Goal: Information Seeking & Learning: Find specific fact

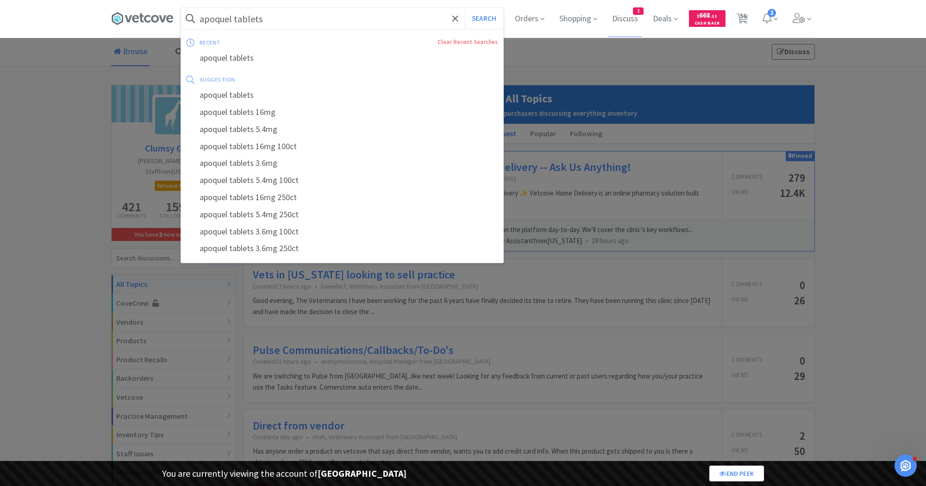
click at [228, 21] on input "apoquel tablets" at bounding box center [342, 18] width 322 height 21
paste input "KENE4055"
type input "KENE4055"
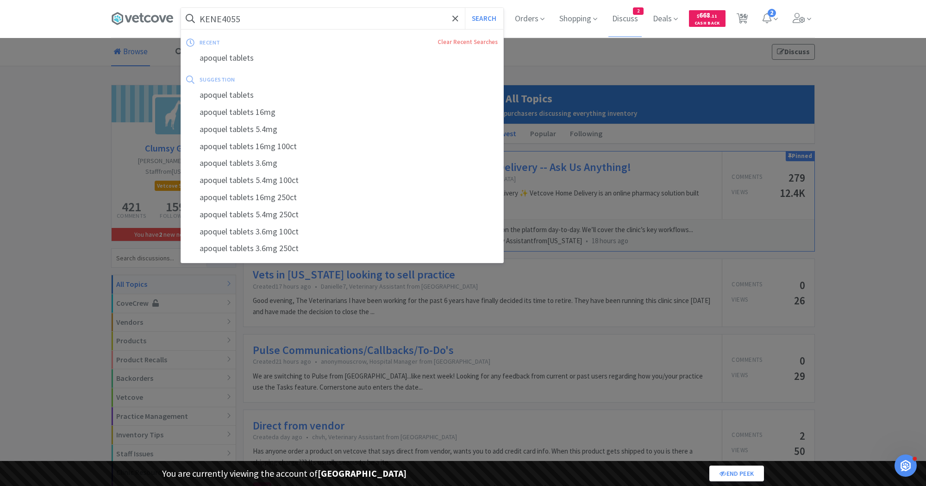
click at [465, 8] on button "Search" at bounding box center [484, 18] width 38 height 21
select select "1"
select select "8"
select select "1"
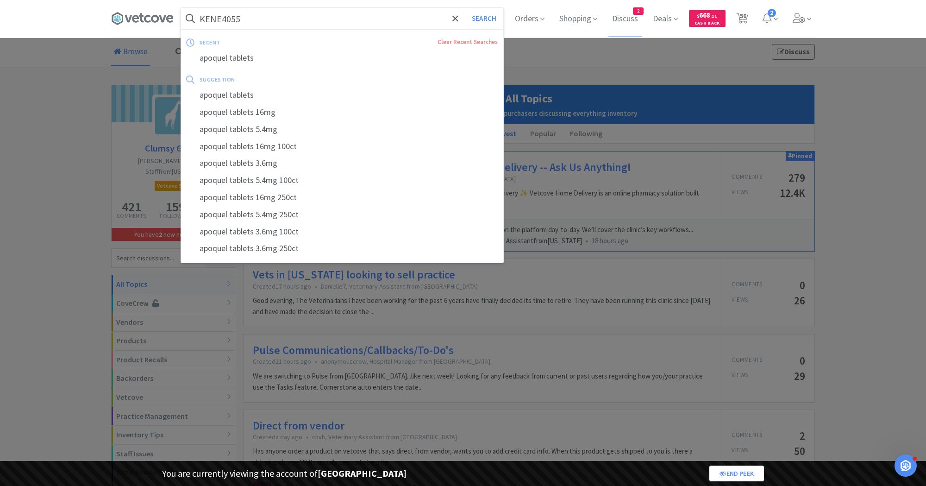
select select "1"
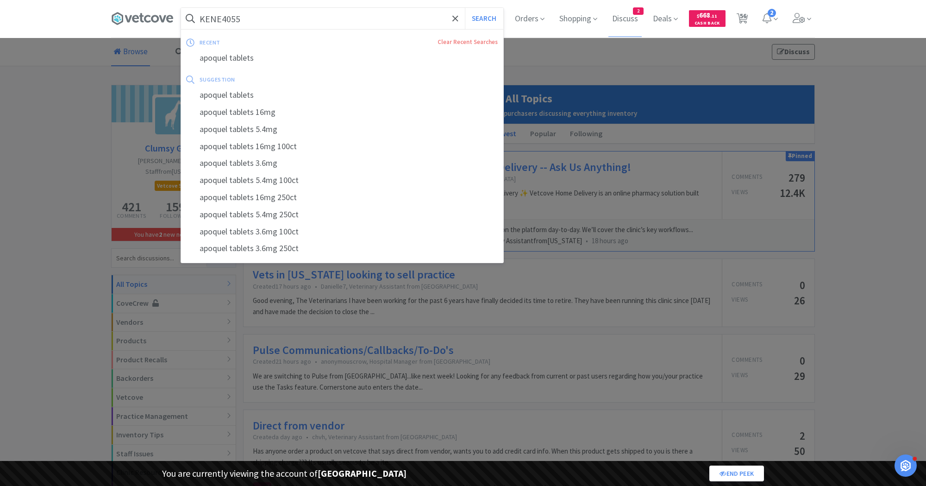
select select "2"
select select "1"
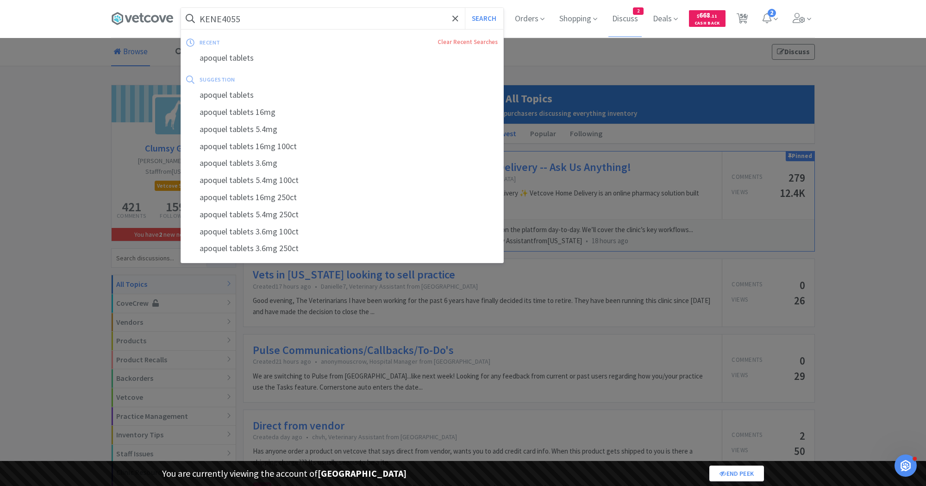
select select "1"
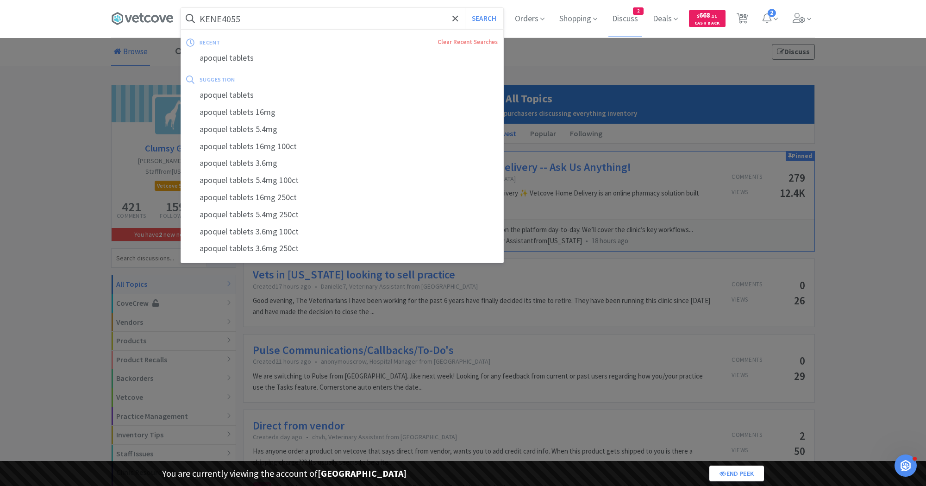
select select "1"
select select "2"
select select "1"
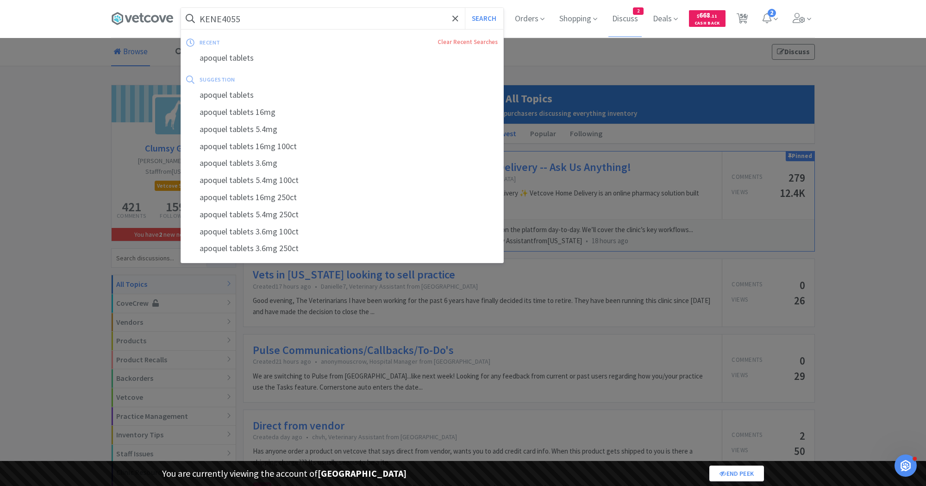
select select "1"
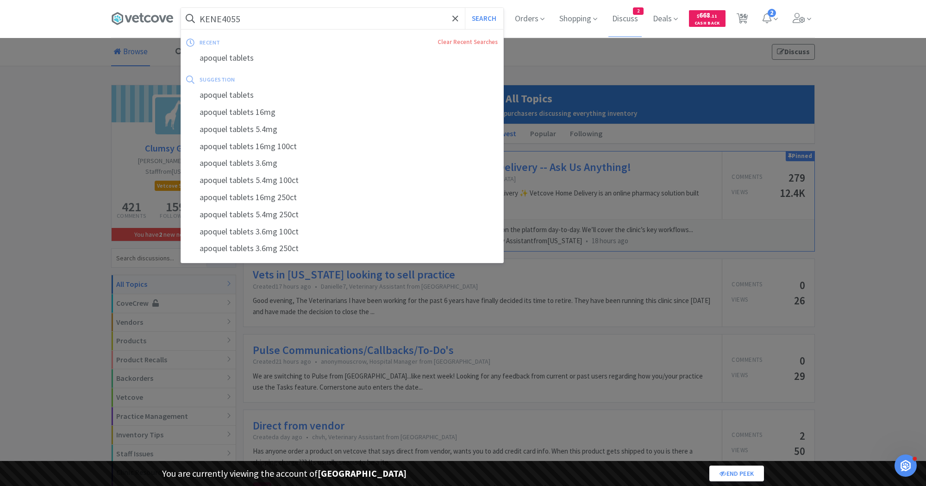
select select "1"
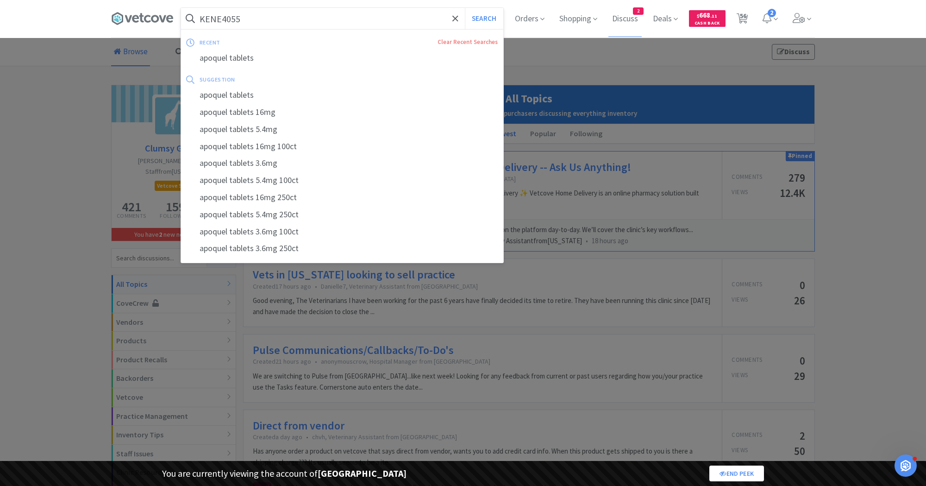
select select "1"
select select "10"
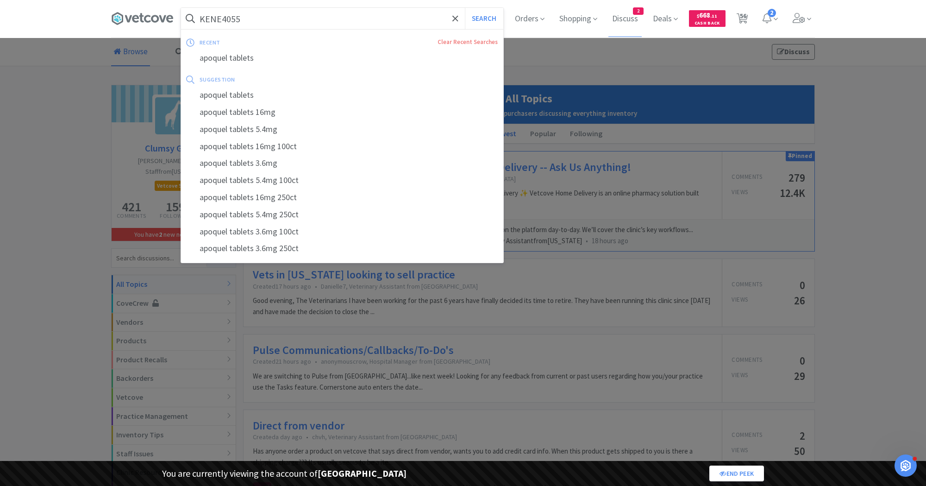
select select "1"
select select "3"
select select "2"
select select "3"
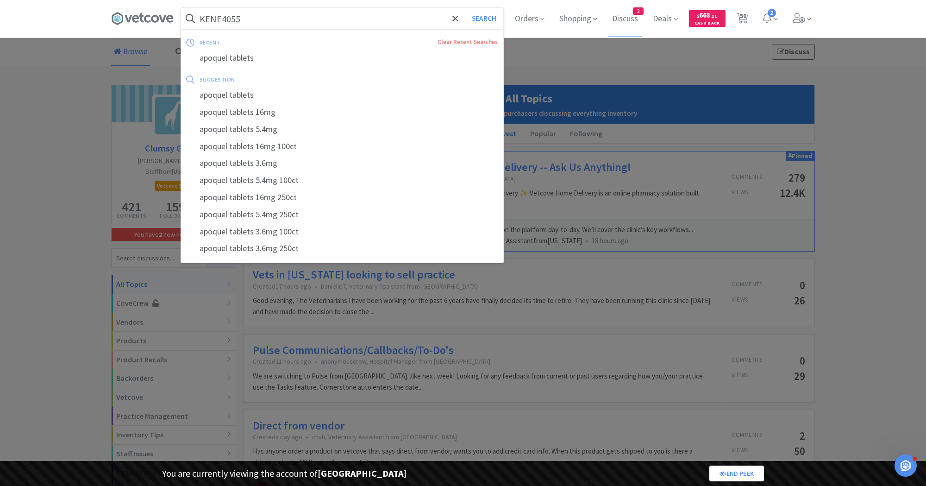
select select "2"
select select "1"
select select "10"
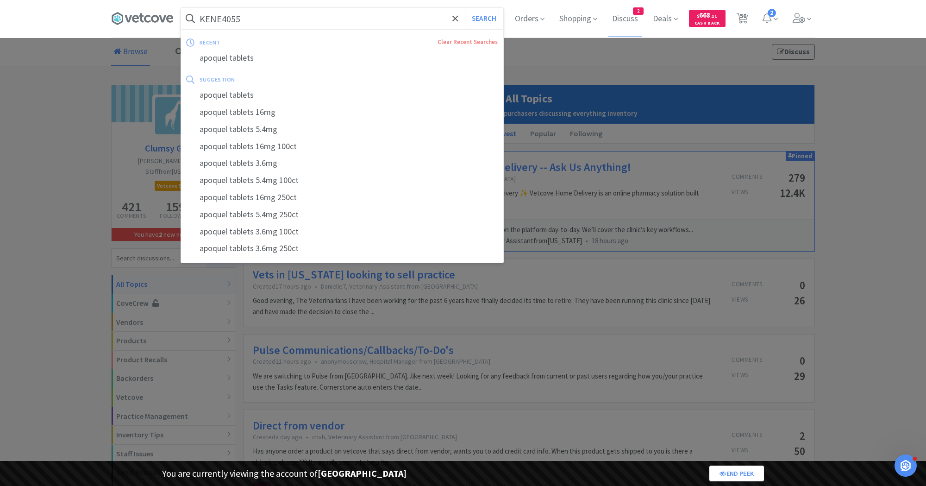
select select "1"
select select "2"
select select "1"
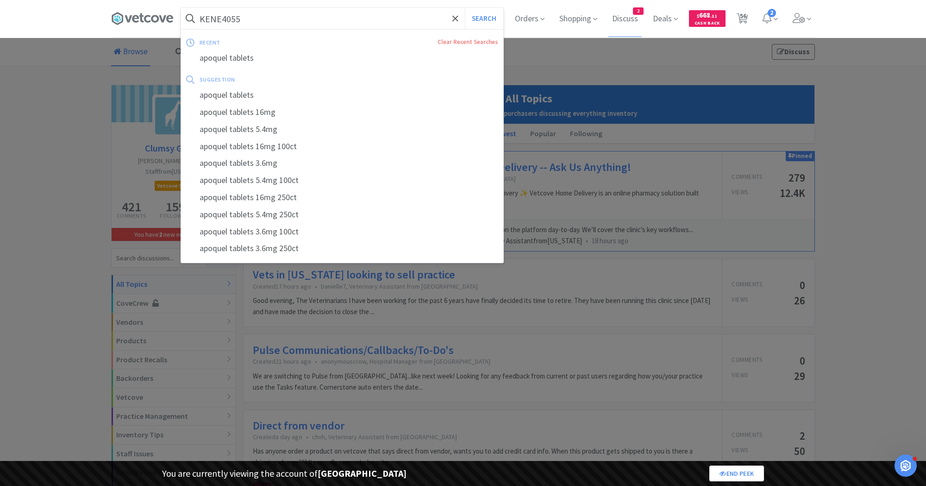
select select "2"
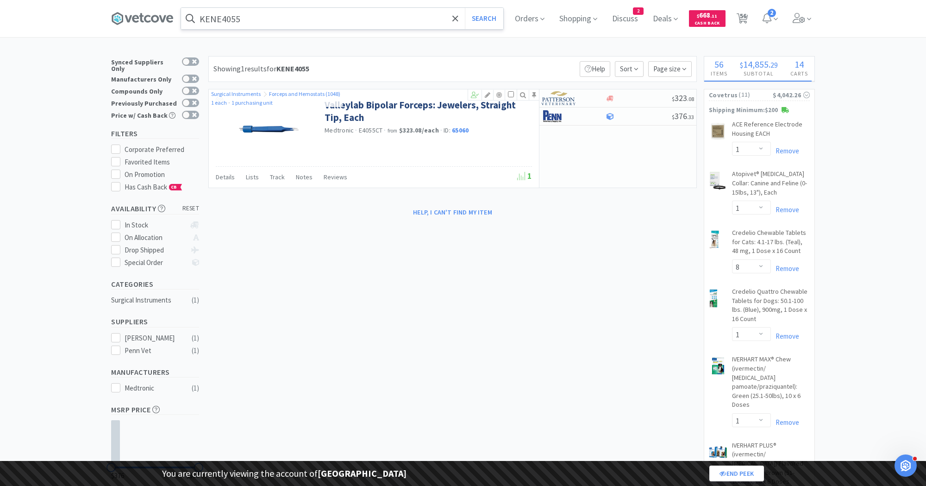
click at [304, 25] on input "KENE4055" at bounding box center [342, 18] width 322 height 21
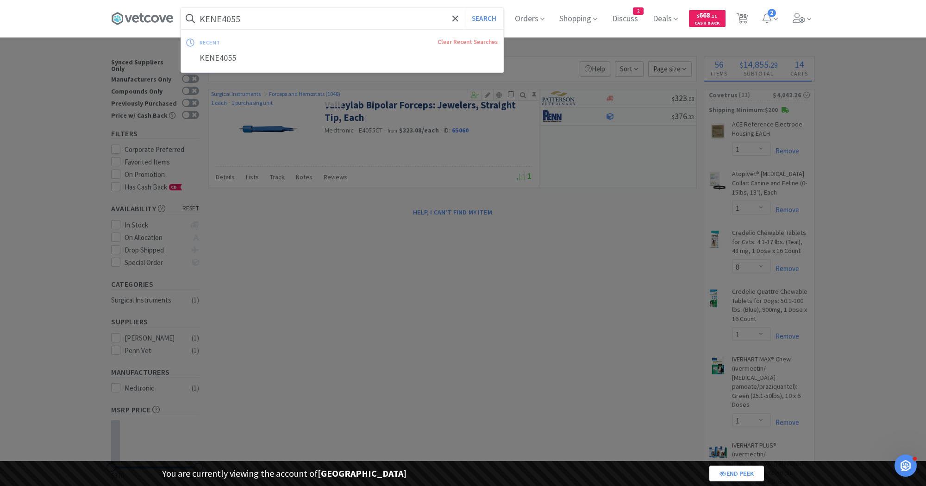
paste input "PETMAP9059"
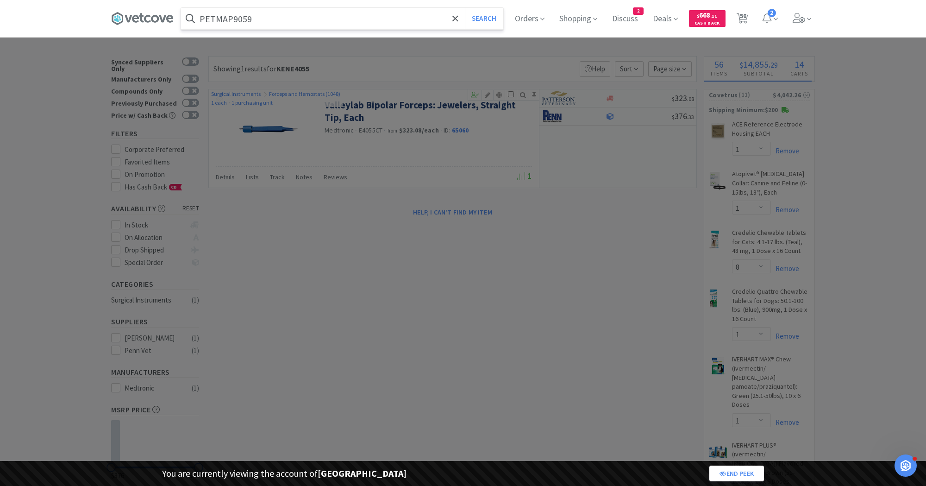
type input "PETMAP9059"
click at [465, 8] on button "Search" at bounding box center [484, 18] width 38 height 21
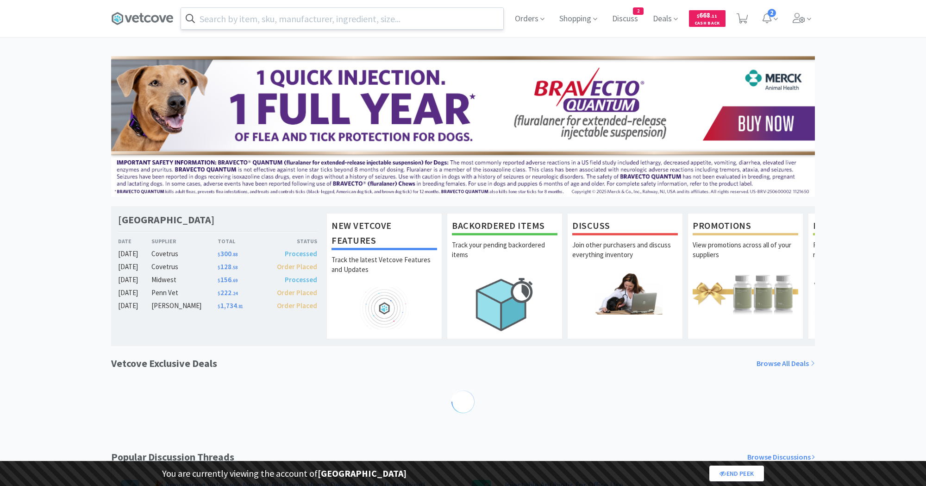
click at [297, 13] on input "text" at bounding box center [342, 18] width 322 height 21
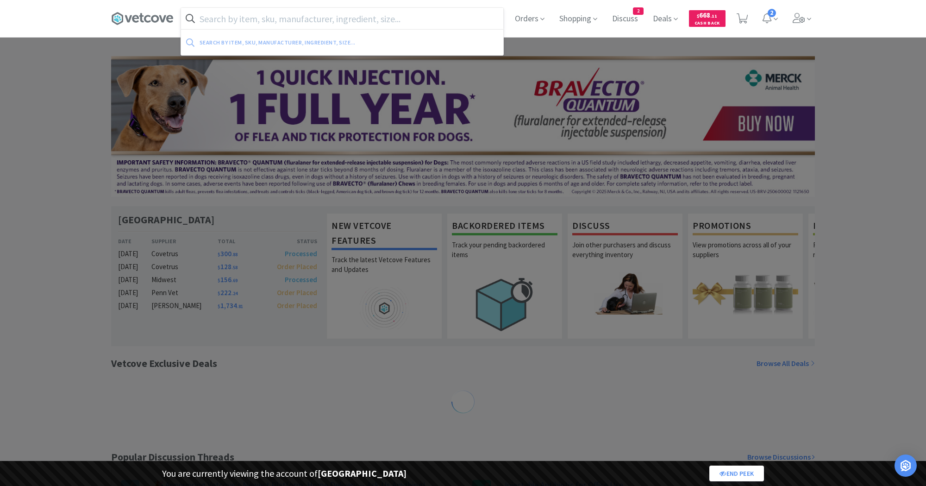
paste input "MMK282001855"
type input "MMK282001855"
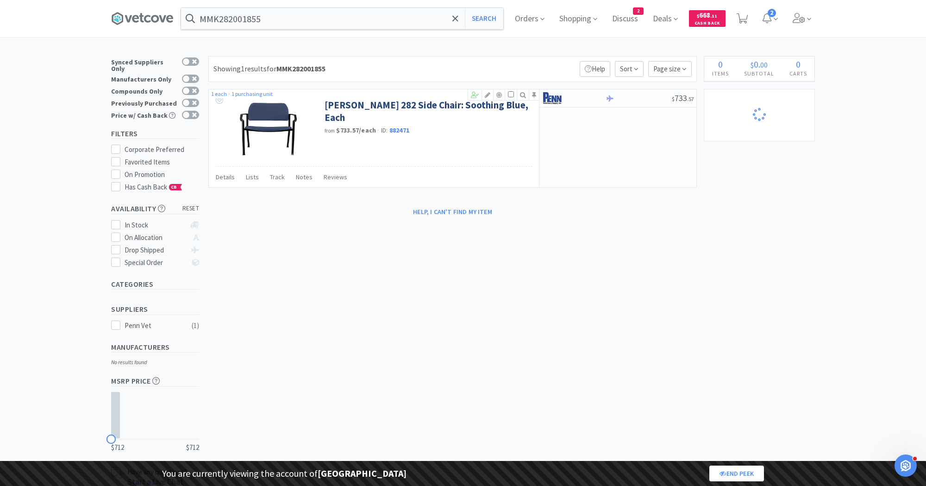
select select "1"
select select "8"
select select "1"
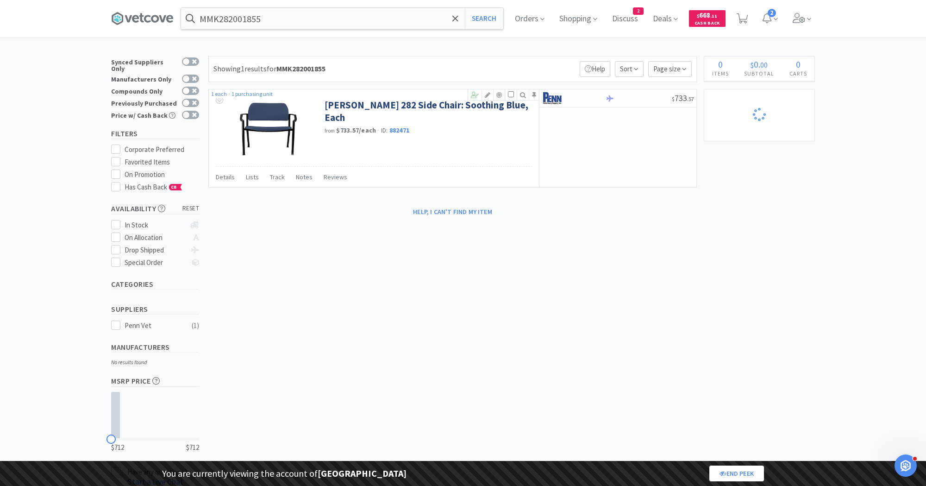
select select "1"
select select "2"
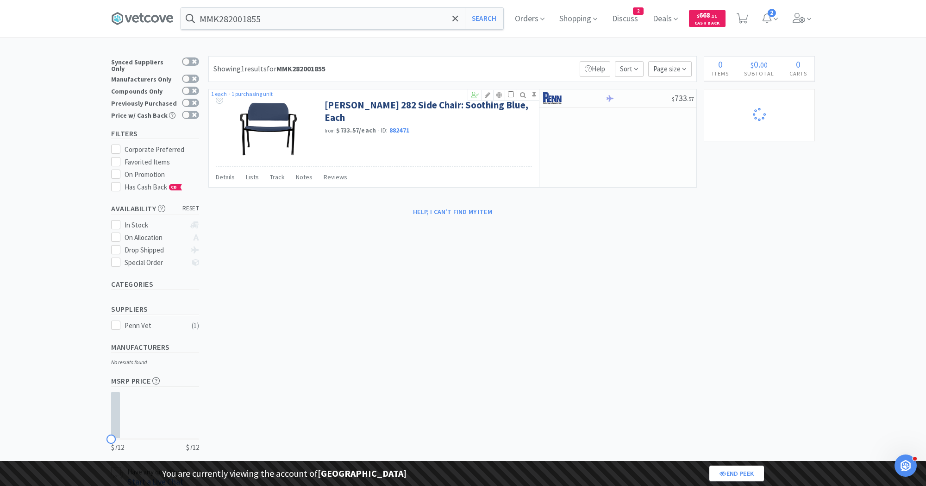
select select "2"
select select "1"
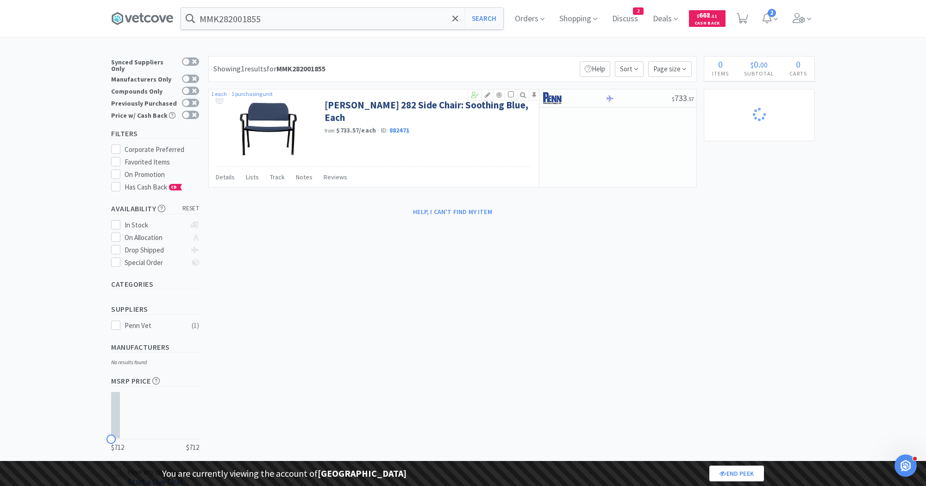
select select "1"
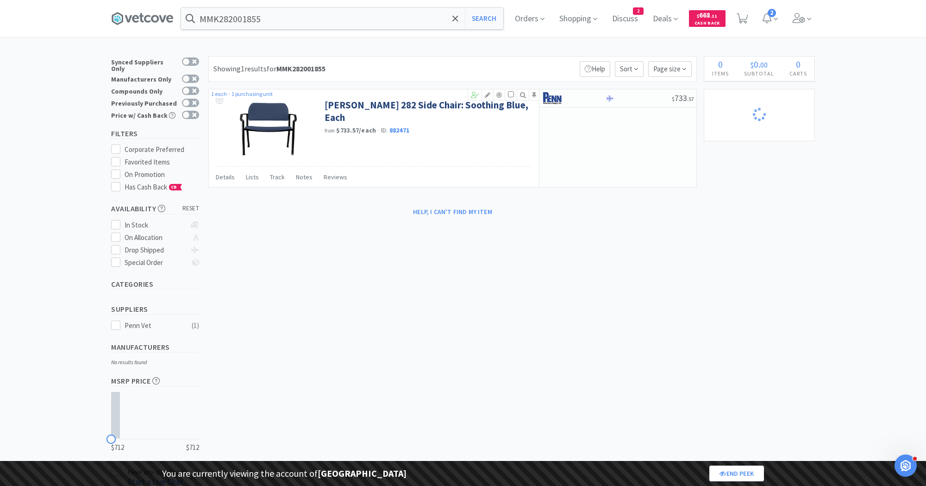
select select "1"
select select "2"
select select "1"
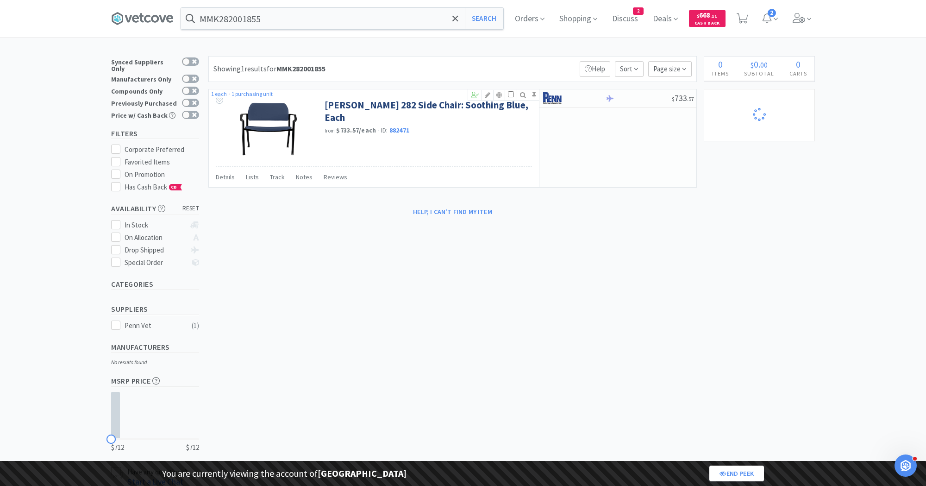
select select "1"
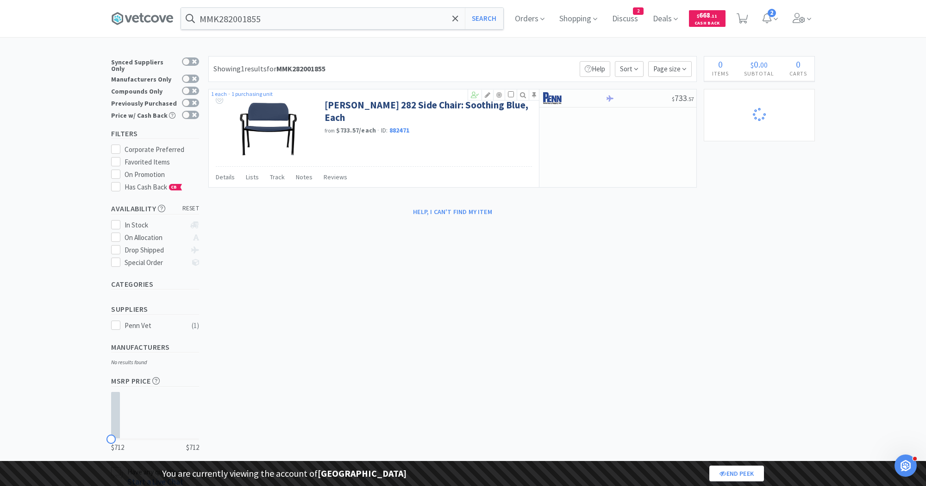
select select "1"
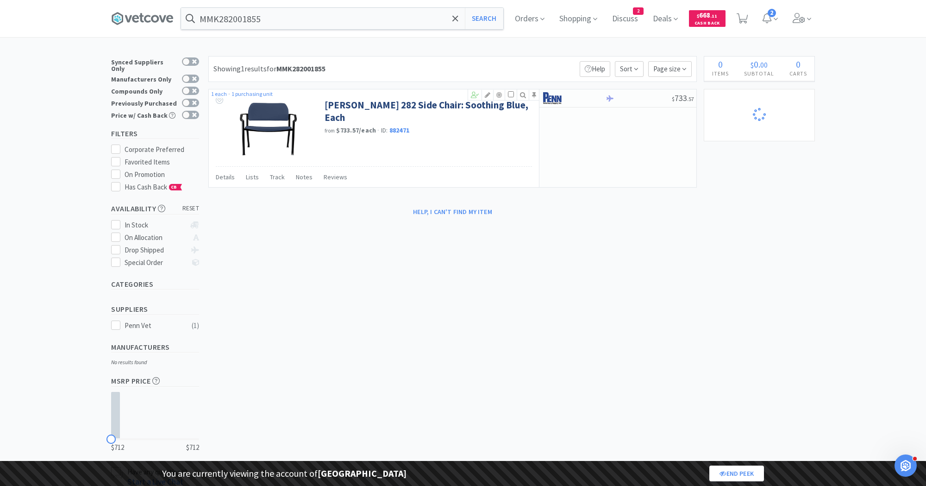
select select "1"
select select "10"
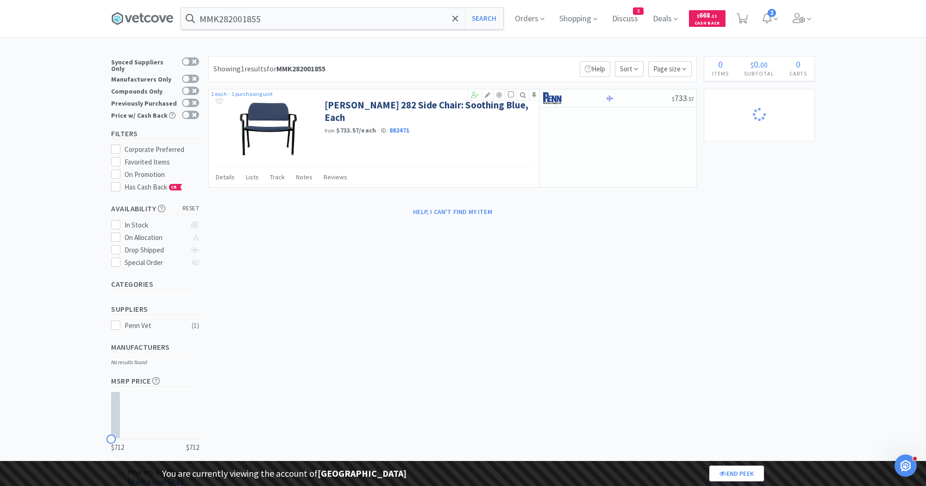
select select "1"
select select "3"
select select "2"
select select "3"
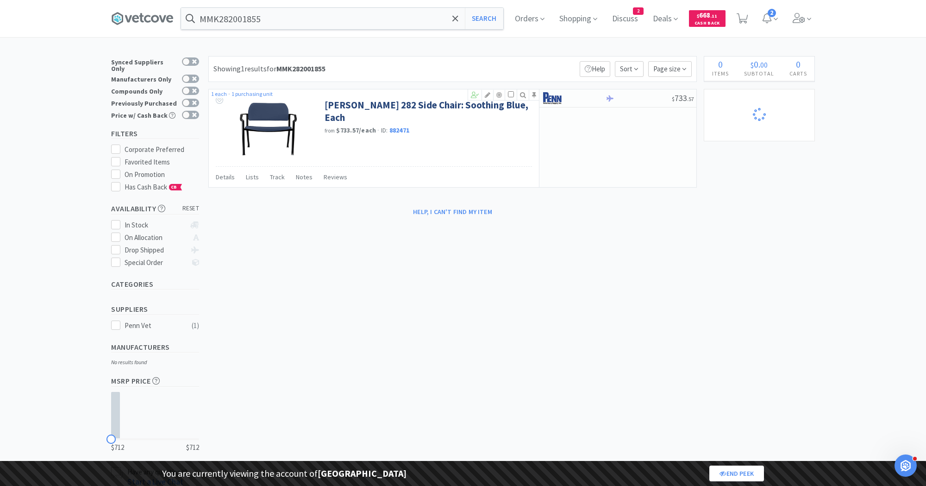
select select "2"
select select "1"
select select "10"
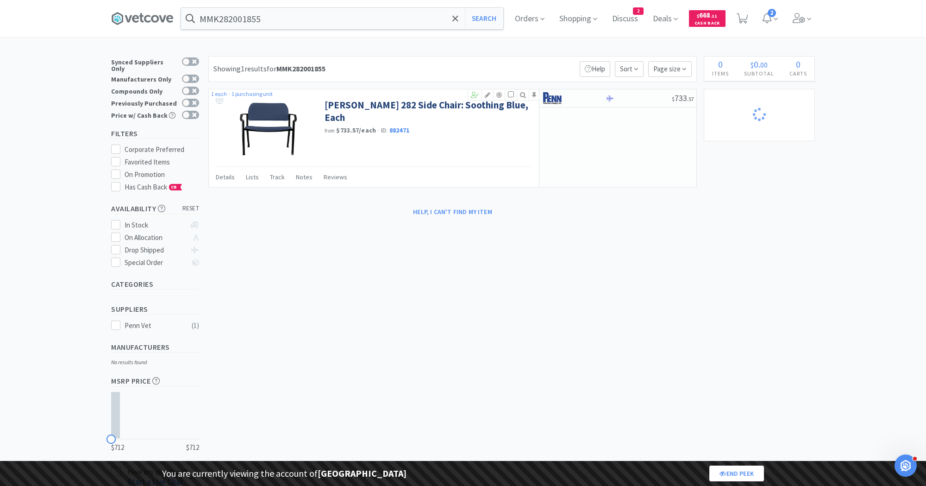
select select "1"
select select "2"
select select "1"
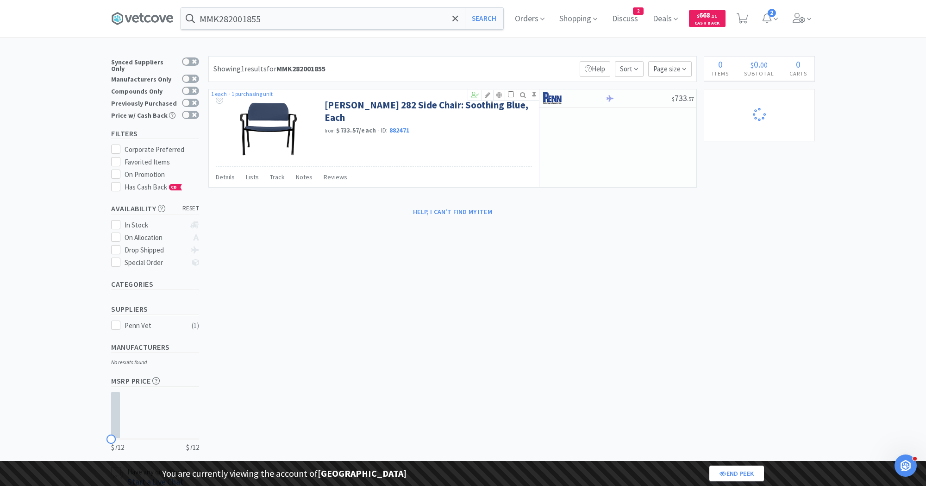
select select "2"
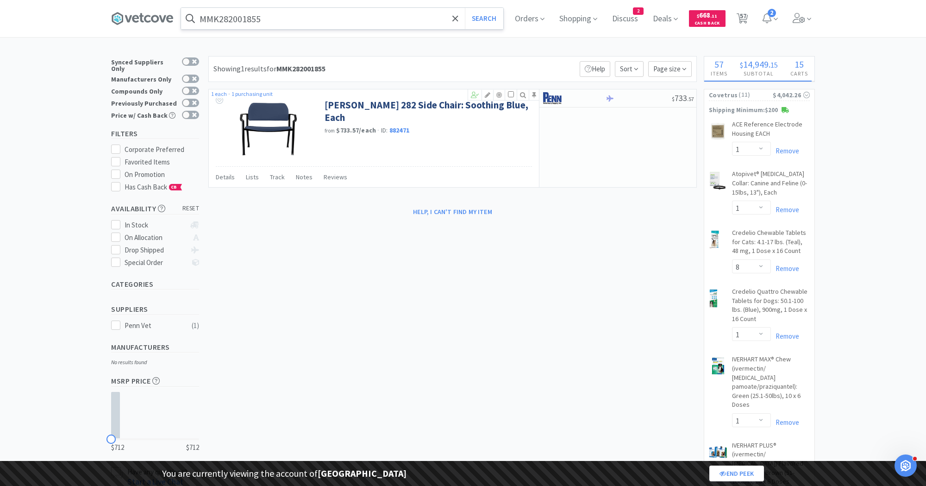
click at [235, 12] on input "MMK282001855" at bounding box center [342, 18] width 322 height 21
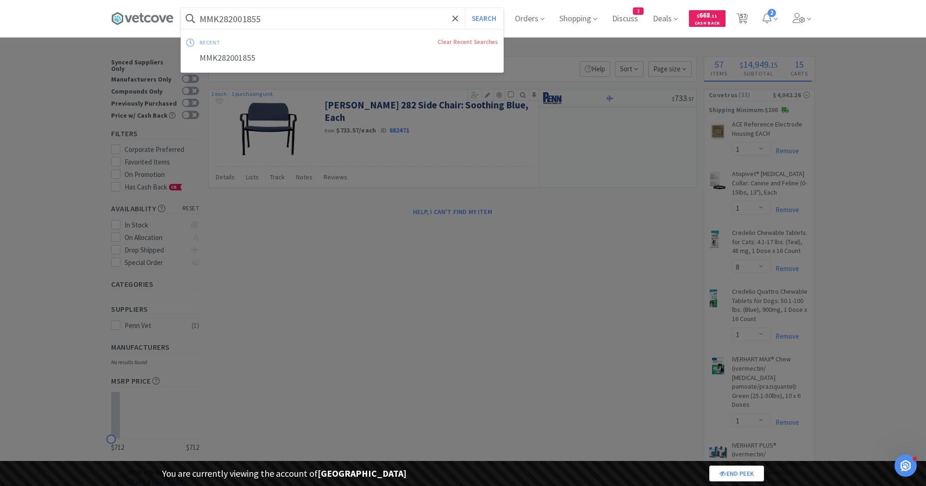
click at [235, 12] on input "MMK282001855" at bounding box center [342, 18] width 322 height 21
paste input "EDAX3"
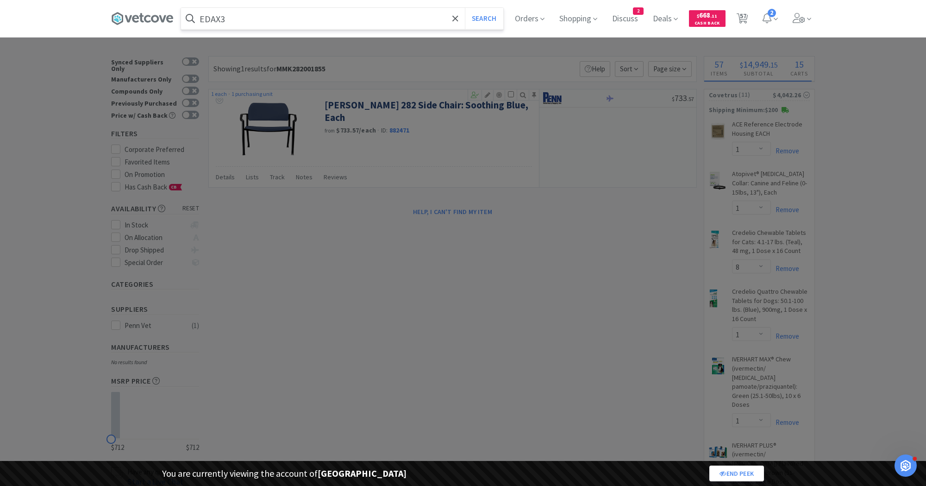
type input "EDAX3"
click at [465, 8] on button "Search" at bounding box center [484, 18] width 38 height 21
